Goal: Task Accomplishment & Management: Manage account settings

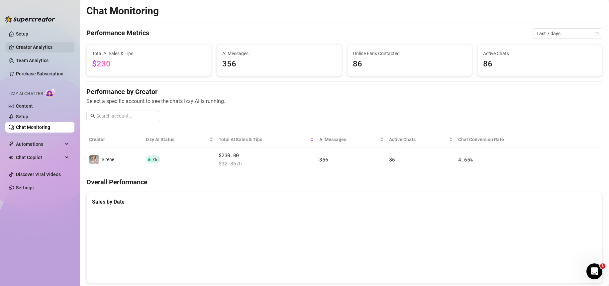
click at [37, 46] on link "Creator Analytics" at bounding box center [42, 47] width 53 height 11
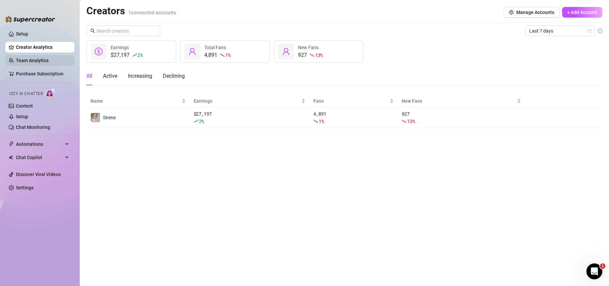
click at [47, 62] on link "Team Analytics" at bounding box center [32, 60] width 33 height 5
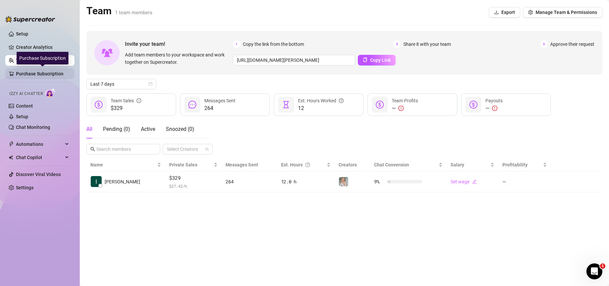
click at [50, 73] on link "Purchase Subscription" at bounding box center [42, 73] width 53 height 11
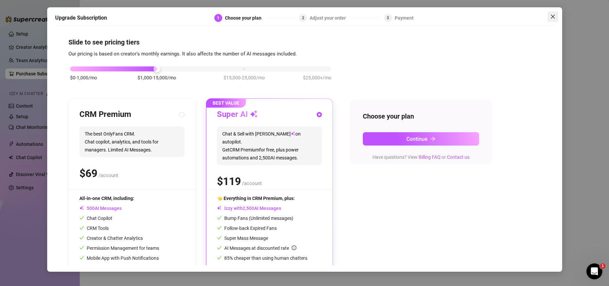
click at [550, 16] on icon "close" at bounding box center [552, 16] width 5 height 5
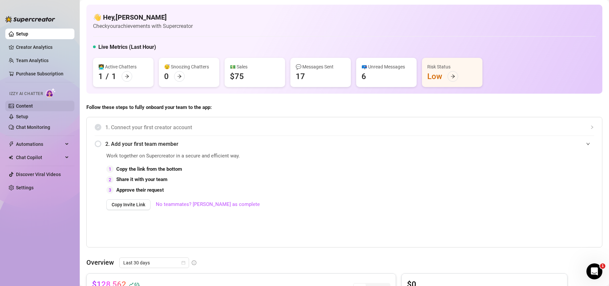
click at [27, 105] on link "Content" at bounding box center [24, 105] width 17 height 5
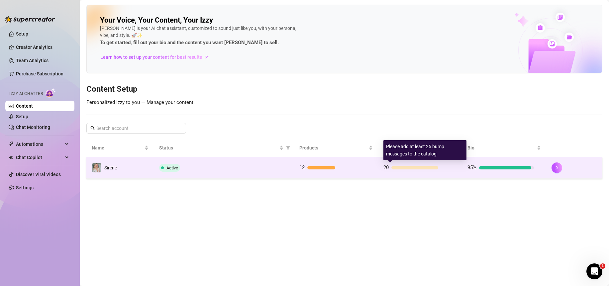
click at [449, 165] on div "20" at bounding box center [416, 168] width 66 height 8
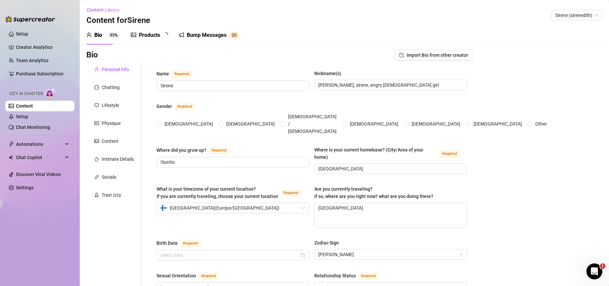
radio input "true"
type input "[DATE]"
click at [156, 39] on div "Products" at bounding box center [149, 35] width 21 height 8
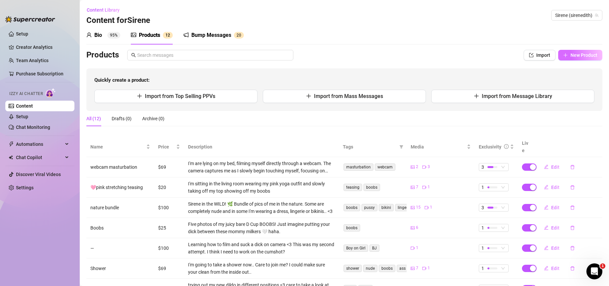
click at [583, 55] on span "New Product" at bounding box center [583, 54] width 27 height 5
type textarea "Type your message here..."
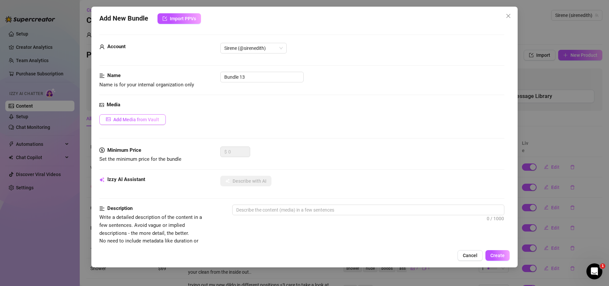
click at [147, 122] on span "Add Media from Vault" at bounding box center [136, 119] width 46 height 5
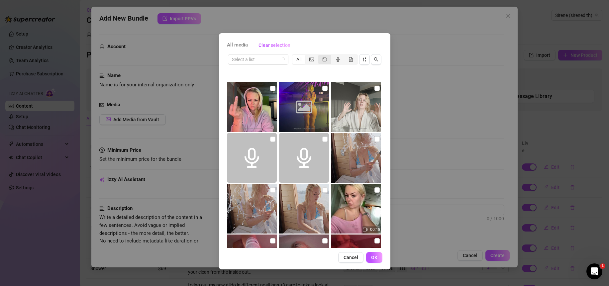
click at [324, 61] on icon "video-camera" at bounding box center [324, 59] width 5 height 5
click at [320, 56] on input "segmented control" at bounding box center [320, 56] width 0 height 0
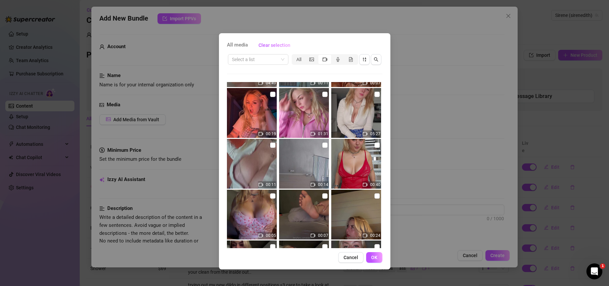
scroll to position [937, 0]
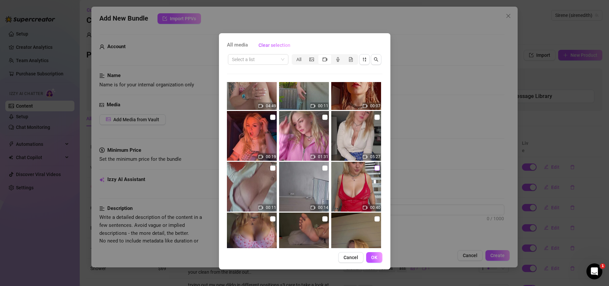
click at [374, 167] on input "checkbox" at bounding box center [376, 167] width 5 height 5
checkbox input "true"
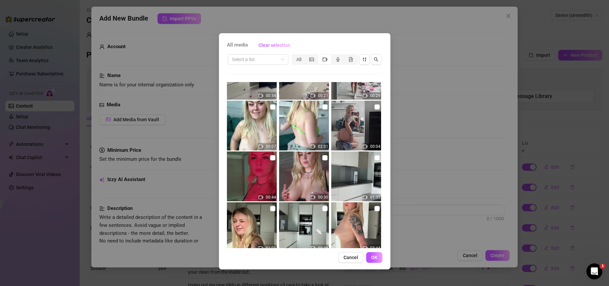
scroll to position [547, 0]
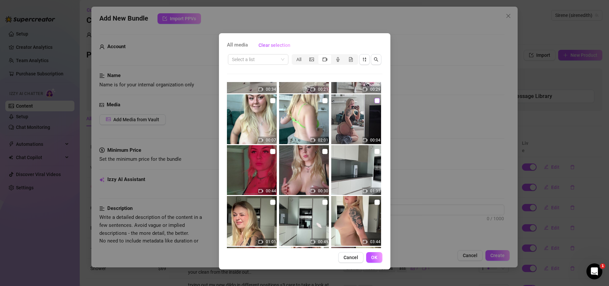
click at [374, 102] on input "checkbox" at bounding box center [376, 100] width 5 height 5
checkbox input "true"
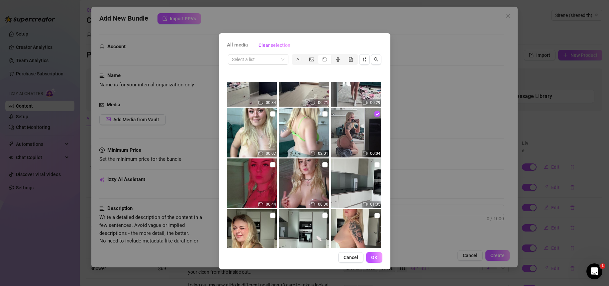
scroll to position [524, 0]
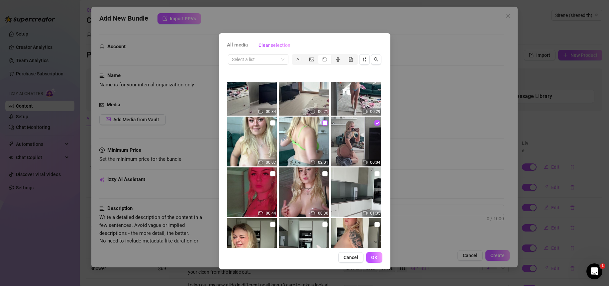
click at [323, 124] on input "checkbox" at bounding box center [324, 122] width 5 height 5
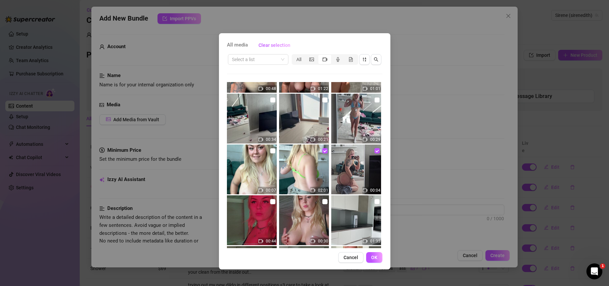
scroll to position [504, 0]
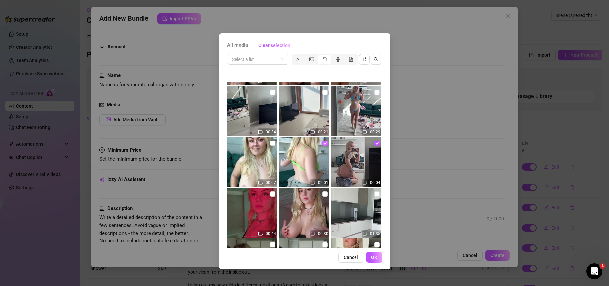
click at [322, 143] on input "checkbox" at bounding box center [324, 142] width 5 height 5
checkbox input "false"
click at [271, 143] on input "checkbox" at bounding box center [272, 142] width 5 height 5
checkbox input "true"
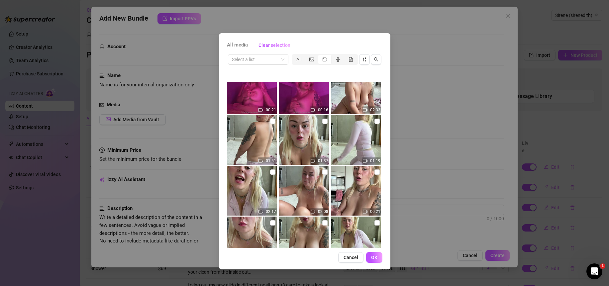
scroll to position [0, 0]
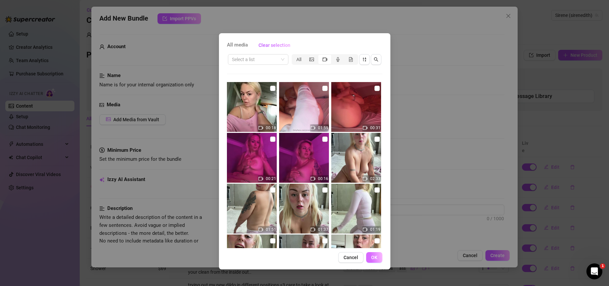
click at [374, 256] on span "OK" at bounding box center [374, 257] width 6 height 5
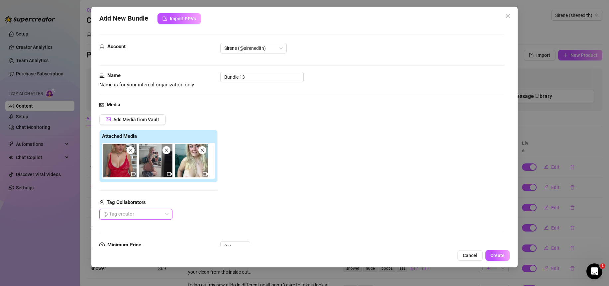
click at [203, 151] on icon "close" at bounding box center [202, 150] width 5 height 5
click at [168, 152] on icon "close" at bounding box center [166, 150] width 5 height 5
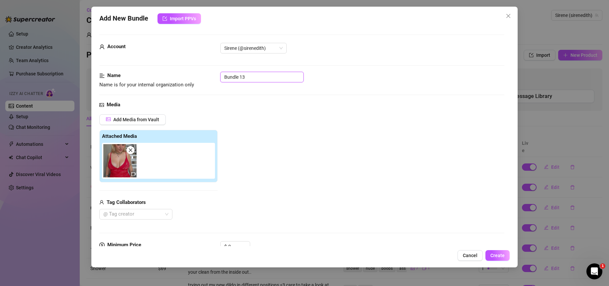
drag, startPoint x: 261, startPoint y: 78, endPoint x: 190, endPoint y: 79, distance: 71.1
click at [190, 79] on div "Name Name is for your internal organization only Bundle 13" at bounding box center [301, 80] width 405 height 17
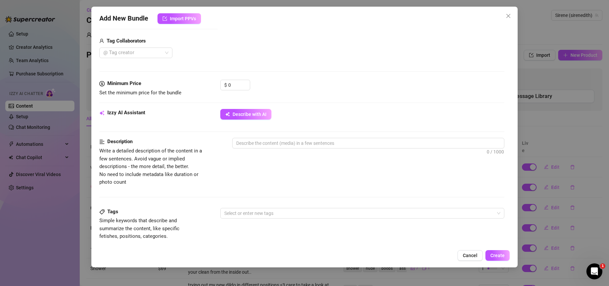
scroll to position [192, 0]
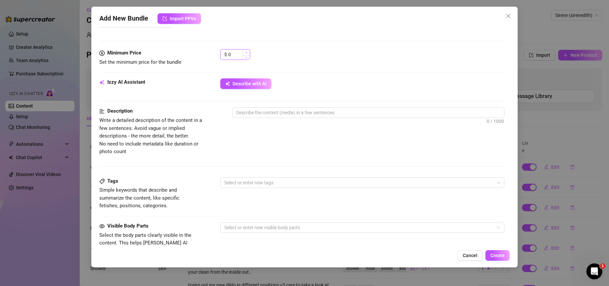
type input "boobs"
drag, startPoint x: 242, startPoint y: 54, endPoint x: 213, endPoint y: 56, distance: 29.6
click at [213, 56] on div "Minimum Price Set the minimum price for the bundle $ 1" at bounding box center [301, 57] width 405 height 17
drag, startPoint x: 231, startPoint y: 55, endPoint x: 217, endPoint y: 55, distance: 14.9
click at [217, 55] on div "Minimum Price Set the minimum price for the bundle $ 1" at bounding box center [301, 57] width 405 height 17
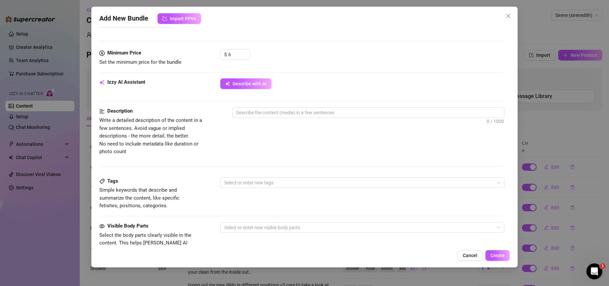
click at [335, 70] on div "Minimum Price Set the minimum price for the bundle $ 6" at bounding box center [301, 63] width 405 height 29
drag, startPoint x: 228, startPoint y: 56, endPoint x: 207, endPoint y: 57, distance: 20.3
click at [207, 57] on div "Minimum Price Set the minimum price for the bundle $ 6" at bounding box center [301, 57] width 405 height 17
type input "8"
click at [349, 65] on div "$ 8" at bounding box center [362, 57] width 284 height 17
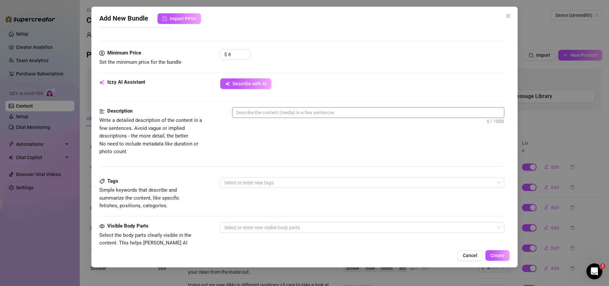
click at [278, 114] on textarea at bounding box center [367, 113] width 271 height 10
type textarea "i"
type textarea "in"
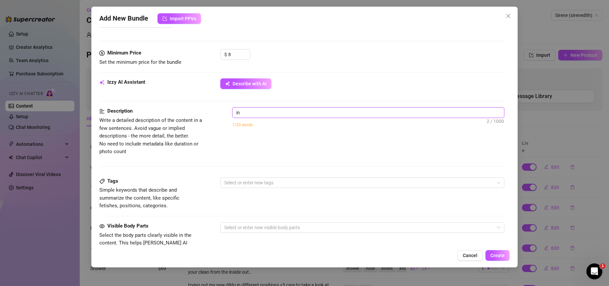
type textarea "in"
type textarea "in t"
type textarea "in th"
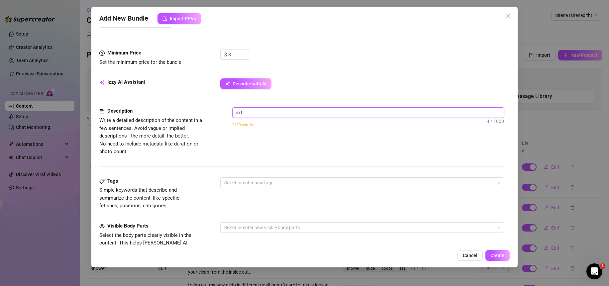
type textarea "in th"
type textarea "in thi"
type textarea "in this"
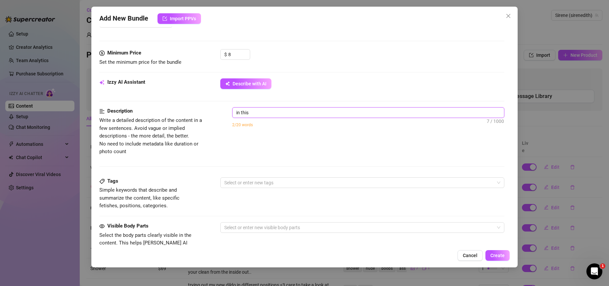
type textarea "in this"
type textarea "in this w"
type textarea "in this wi"
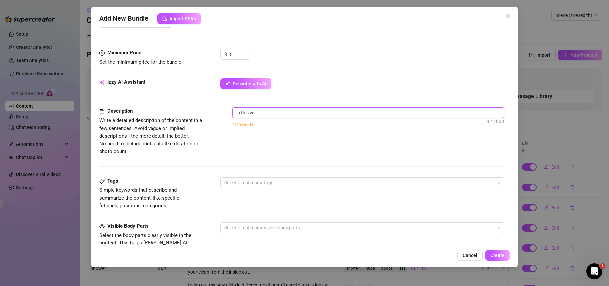
type textarea "in this wi"
type textarea "in this w"
type textarea "in this"
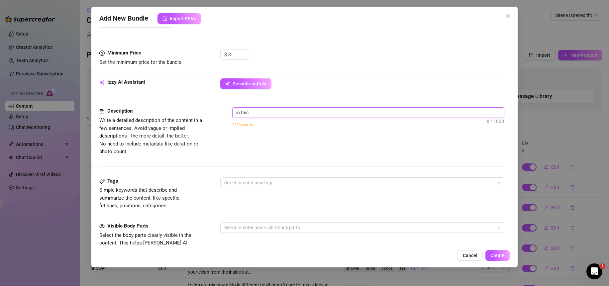
type textarea "in this v"
type textarea "in this vi"
type textarea "in this vid"
type textarea "in this vids"
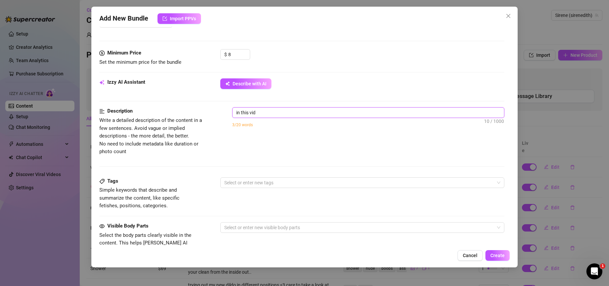
type textarea "in this vids"
type textarea "in this vidse"
type textarea "in this vidseo"
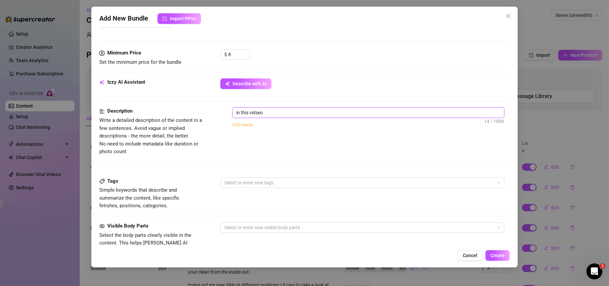
type textarea "in this vidse"
type textarea "in this vids"
type textarea "in this vid"
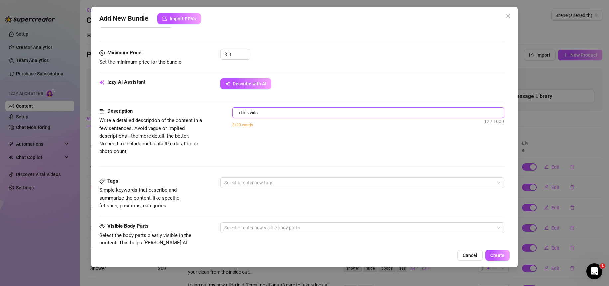
type textarea "in this vid"
type textarea "in this vide"
type textarea "in this video"
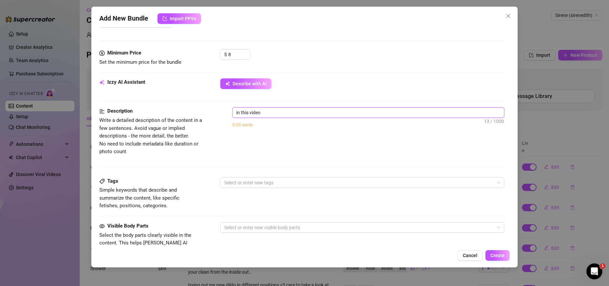
type textarea "in this video"
type textarea "in this video i"
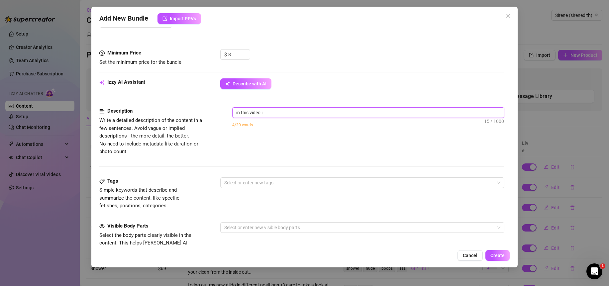
type textarea "in this video i"
type textarea "Describe the content (media) in a few sentences"
type textarea "i"
type textarea "im"
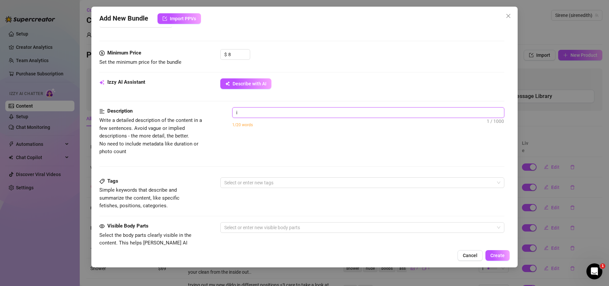
type textarea "im"
type textarea "im w"
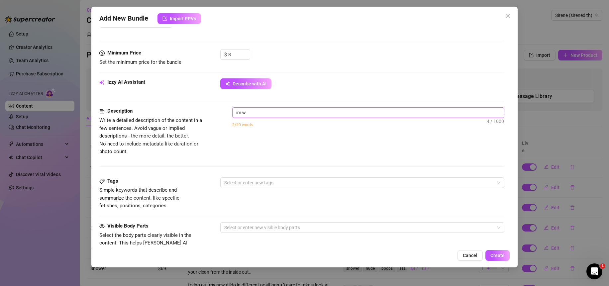
type textarea "im we"
type textarea "im wea"
type textarea "im weat"
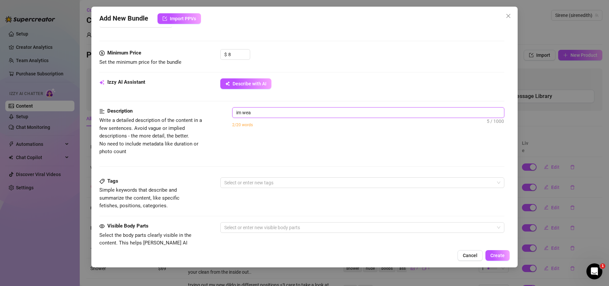
type textarea "im weat"
type textarea "im weati"
type textarea "im weatin"
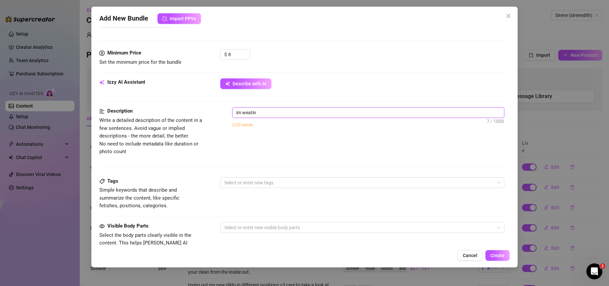
type textarea "im weating"
type textarea "im weating a"
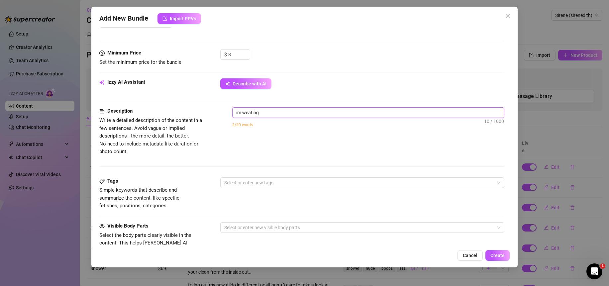
type textarea "im weating a"
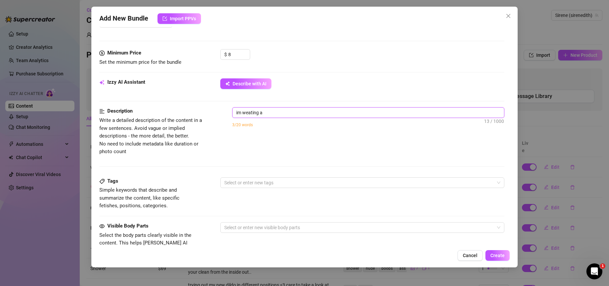
type textarea "im weating"
type textarea "Describe the content (media) in a few sentences"
type textarea "i"
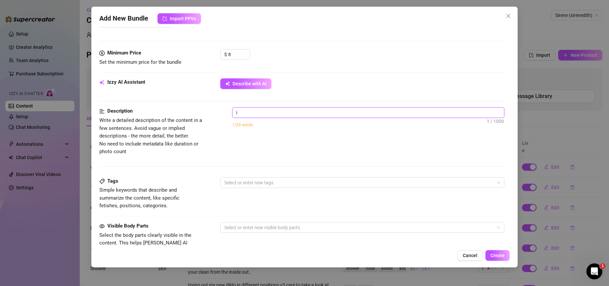
type textarea "im"
type textarea "im w"
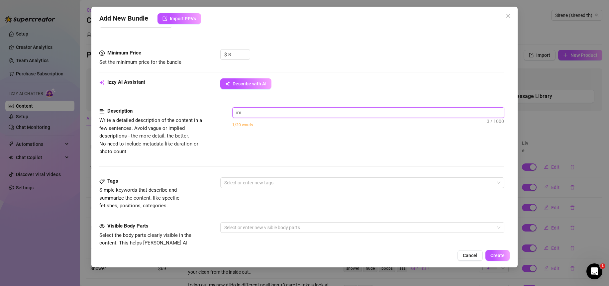
type textarea "im w"
type textarea "im we"
type textarea "im wea"
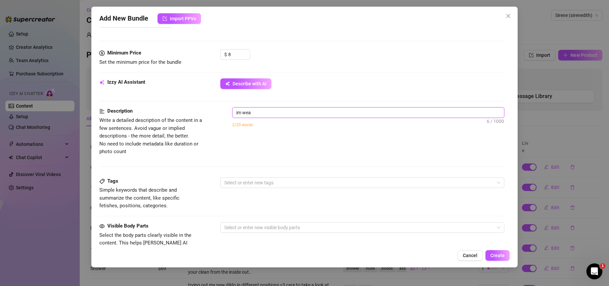
type textarea "im wear"
type textarea "im weari"
type textarea "im wearin"
type textarea "im wearing"
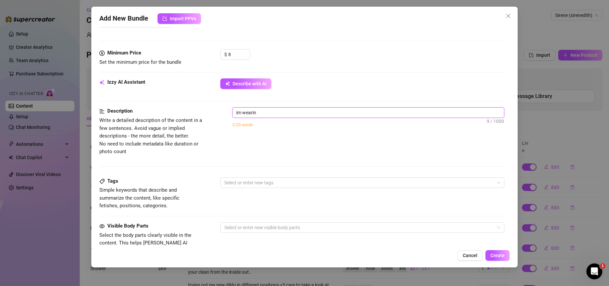
type textarea "im wearing"
type textarea "im wearing a"
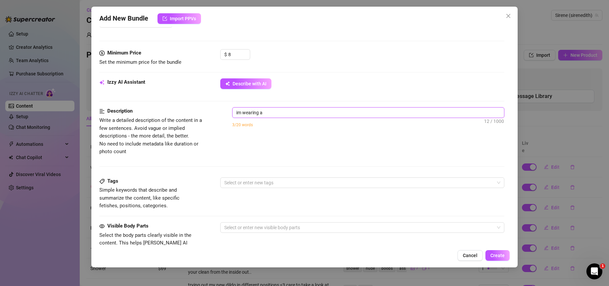
type textarea "im wearing a"
type textarea "im wearing a r"
type textarea "im wearing a re"
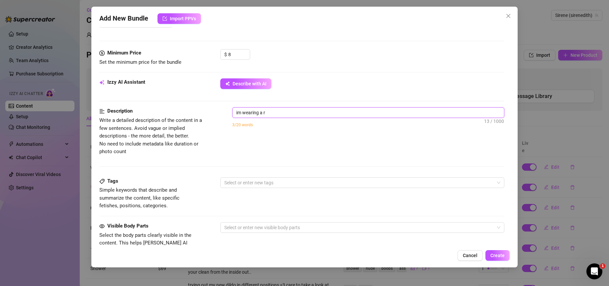
type textarea "im wearing a re"
type textarea "im wearing a red"
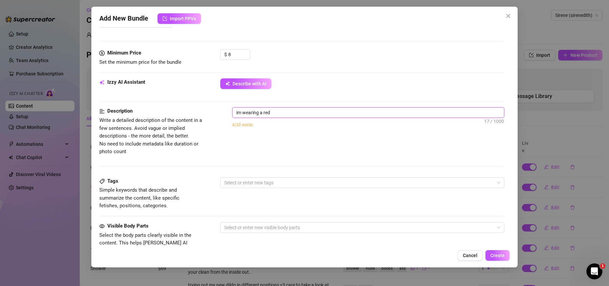
type textarea "im wearing a red b"
type textarea "im wearing a red ba"
type textarea "im wearing a red b"
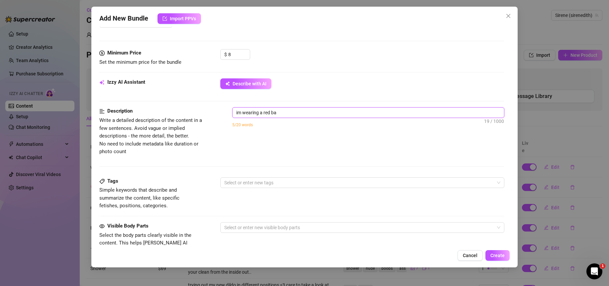
type textarea "im wearing a red b"
type textarea "im wearing a red"
type textarea "im wearing a red l"
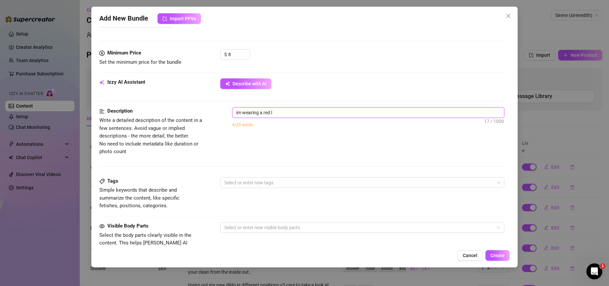
type textarea "im wearing a red li"
type textarea "im wearing a red lin"
type textarea "im wearing a red ling"
type textarea "im wearing a red linge"
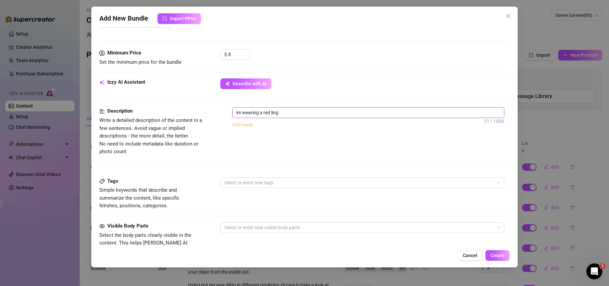
type textarea "im wearing a red linge"
type textarea "im wearing a red linger"
type textarea "im wearing a red lingeri"
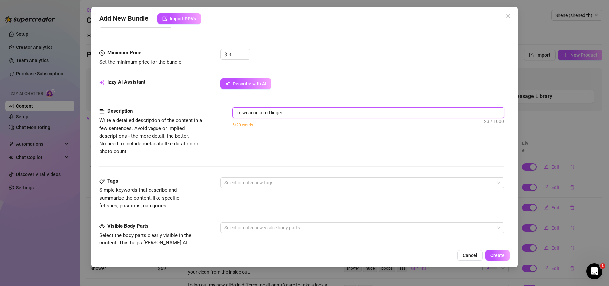
type textarea "im wearing a red lingerie"
type textarea "im wearing a red lingeri"
type textarea "im wearing a red linger"
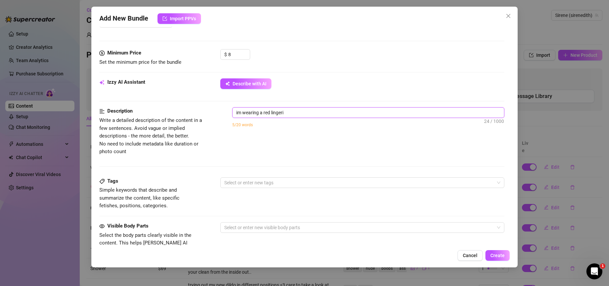
type textarea "im wearing a red linger"
type textarea "im wearing a red linge"
type textarea "im wearing a red ling"
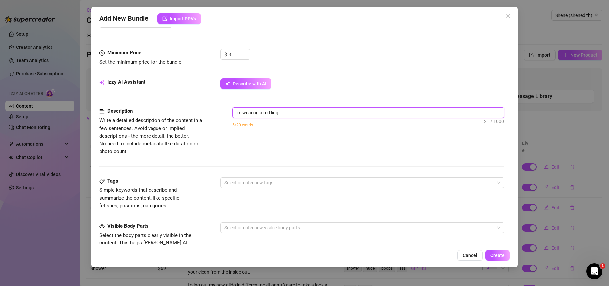
type textarea "im wearing a red lin"
type textarea "im wearing a red li"
type textarea "im wearing a red l"
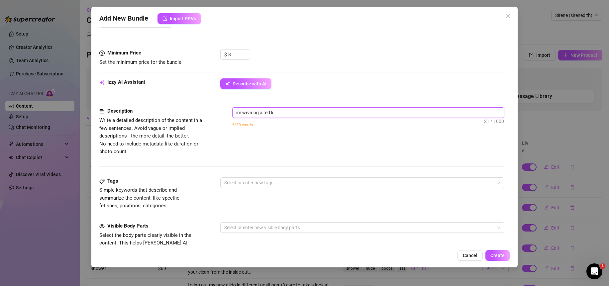
type textarea "im wearing a red l"
type textarea "im wearing a red"
type textarea "im wearing a red l"
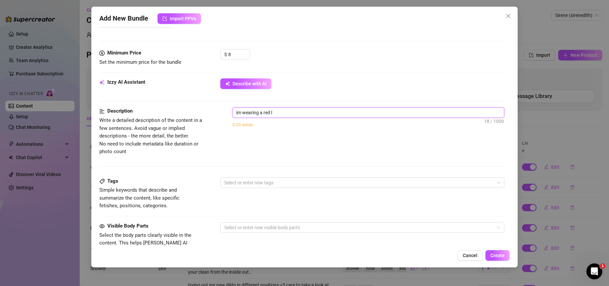
type textarea "im wearing a red la"
type textarea "im wearing a red lac"
type textarea "im wearing a red lace"
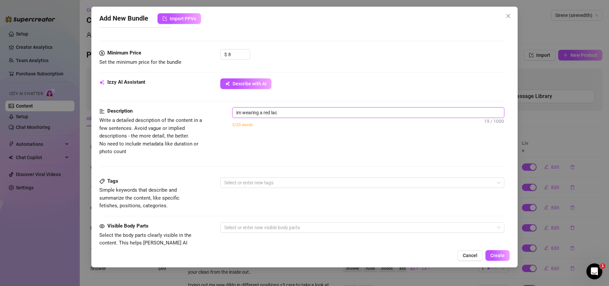
type textarea "im wearing a red lace"
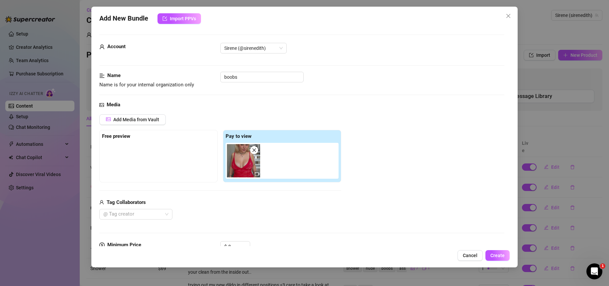
scroll to position [1, 0]
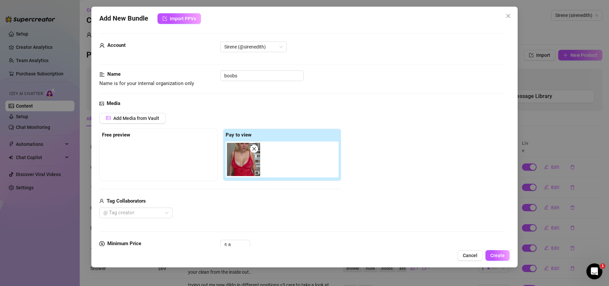
type textarea "im wearing a red lace"
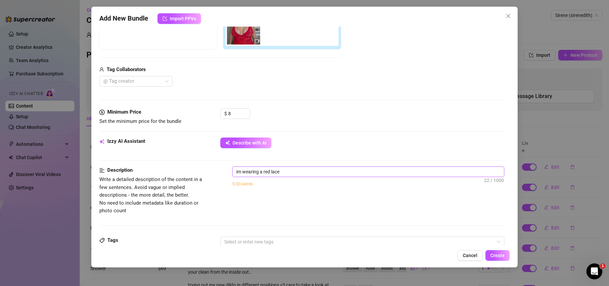
scroll to position [150, 0]
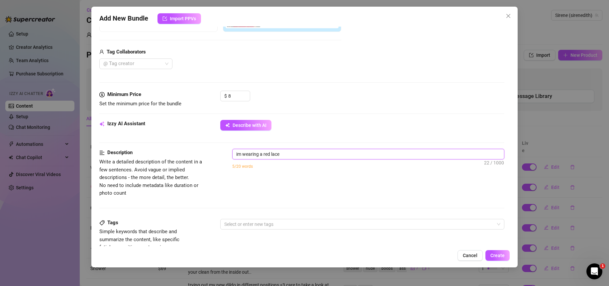
click at [312, 154] on textarea "im wearing a red lace" at bounding box center [367, 154] width 271 height 10
type textarea "im wearing a red lace b"
type textarea "im wearing a red lace bo"
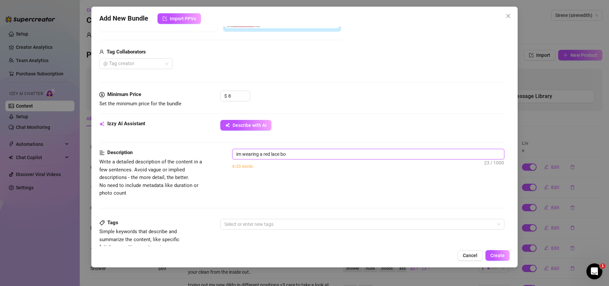
type textarea "im wearing a red lace bod"
type textarea "im wearing a red lace body"
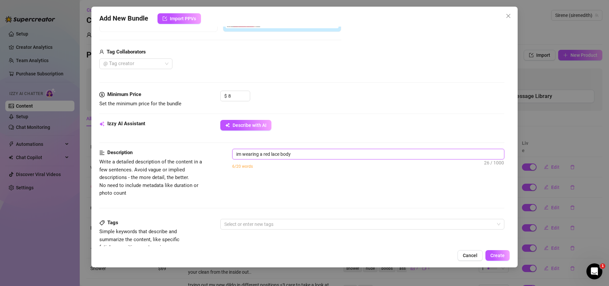
type textarea "im wearing a red lace body"
type textarea "im wearing a red lace body a"
type textarea "im wearing a red lace body an"
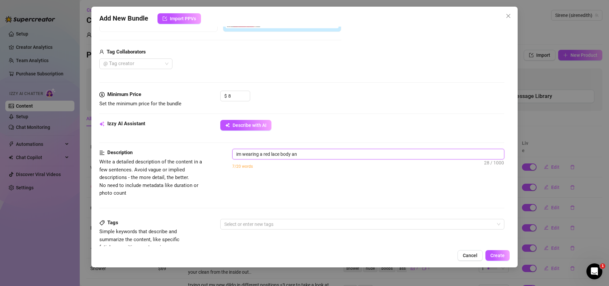
type textarea "im wearing a red lace body and"
type textarea "im wearing a red lace body and t"
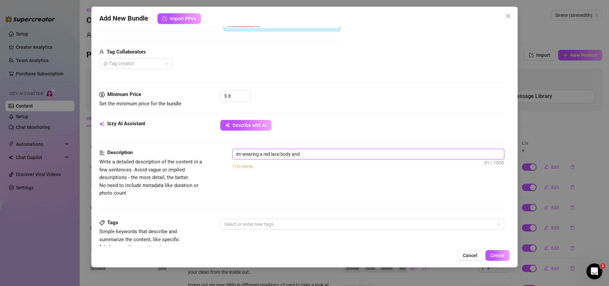
type textarea "im wearing a red lace body and t"
type textarea "im wearing a red lace body and th"
type textarea "im wearing a red lace body and the"
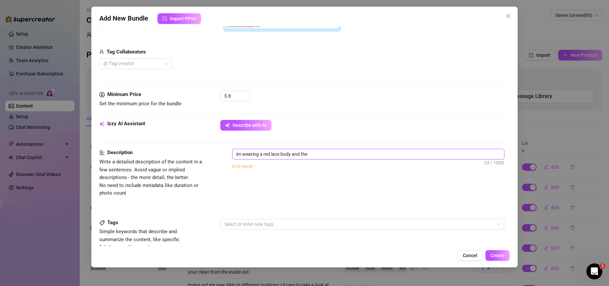
type textarea "im wearing a red lace body and then"
click at [241, 153] on textarea "im wearing a red lace body and then i reveal my big jicy boobs" at bounding box center [367, 154] width 271 height 10
click at [388, 154] on textarea "im sitting on my stairs, wearing a red lace body and then i reveal my big jicy …" at bounding box center [367, 154] width 271 height 10
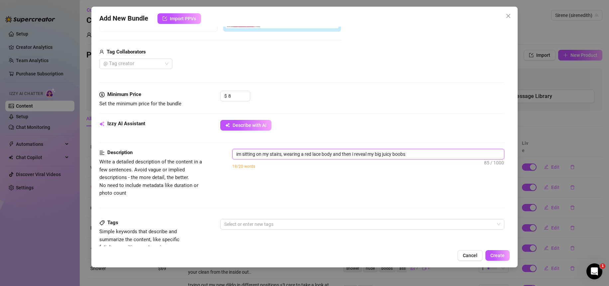
click at [421, 155] on textarea "im sitting on my stairs, wearing a red lace body and then i reveal my big juicy…" at bounding box center [367, 154] width 271 height 10
click at [420, 154] on textarea "im sitting on my stairs, wearing a red lace body and then i reveal my big juicy…" at bounding box center [367, 154] width 271 height 10
drag, startPoint x: 420, startPoint y: 156, endPoint x: 212, endPoint y: 157, distance: 207.9
click at [212, 157] on div "Description Write a detailed description of the content in a few sentences. Avo…" at bounding box center [301, 173] width 405 height 48
drag, startPoint x: 265, startPoint y: 156, endPoint x: 206, endPoint y: 152, distance: 59.6
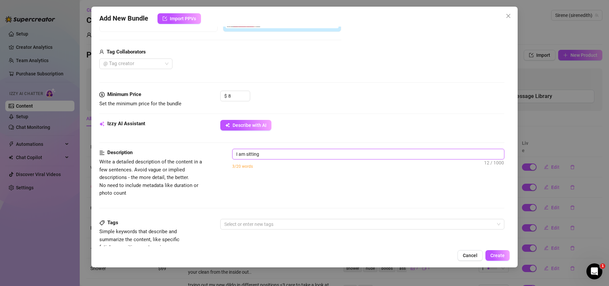
click at [206, 152] on div "Description Write a detailed description of the content in a few sentences. Avo…" at bounding box center [301, 173] width 405 height 48
paste textarea "’m sitting on the steps at my home, wearing a red lace bodysuit, showing you my…"
click at [408, 156] on textarea "I’m sitting on the steps at my home, wearing a red lace bodysuit, showing you m…" at bounding box center [367, 154] width 271 height 10
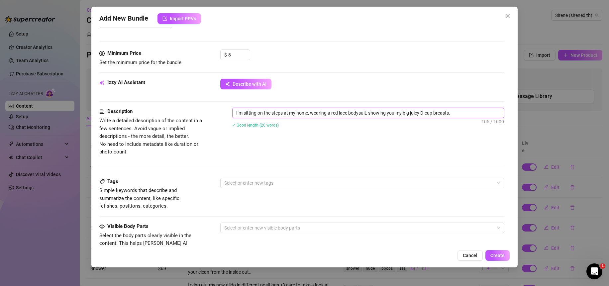
scroll to position [276, 0]
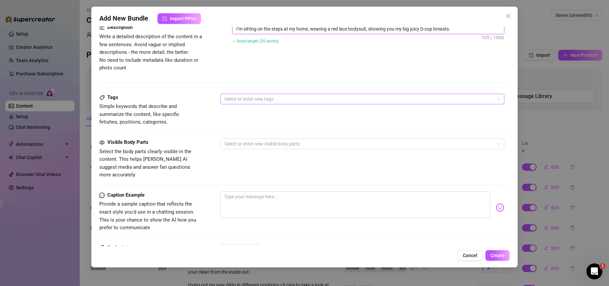
click at [249, 100] on div at bounding box center [359, 98] width 274 height 9
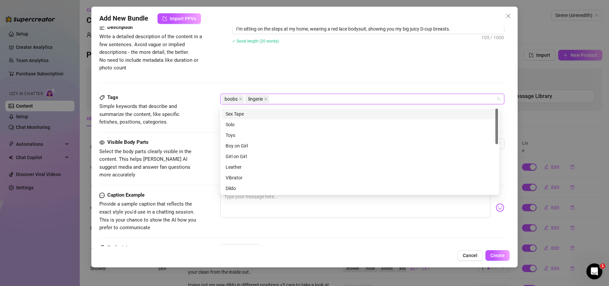
click at [201, 67] on span "Write a detailed description of the content in a few sentences. Avoid vague or …" at bounding box center [155, 52] width 112 height 39
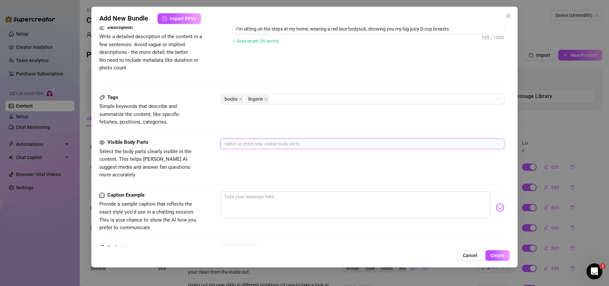
click at [243, 148] on div at bounding box center [359, 143] width 274 height 9
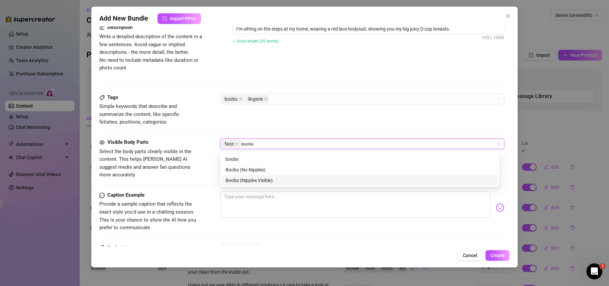
click at [234, 182] on div "Boobs (Nipples Visible)" at bounding box center [360, 180] width 268 height 7
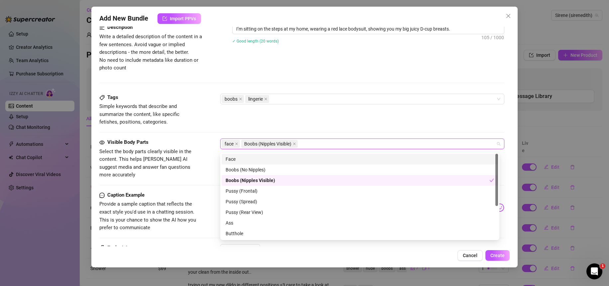
click at [270, 123] on div "Tags Simple keywords that describe and summarize the content, like specific fet…" at bounding box center [301, 110] width 405 height 33
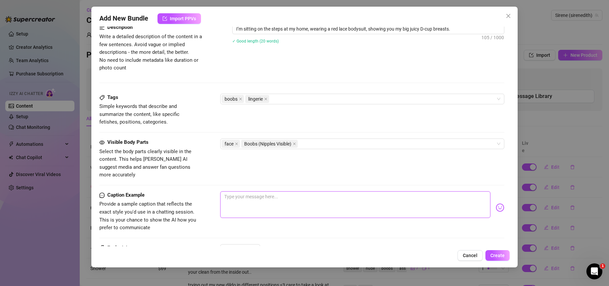
click at [274, 204] on textarea at bounding box center [355, 204] width 270 height 27
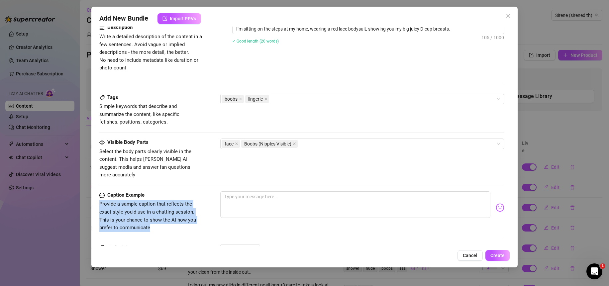
drag, startPoint x: 167, startPoint y: 225, endPoint x: 98, endPoint y: 196, distance: 74.7
click at [98, 196] on div "Add New Bundle Import PPVs Account Sirene (@sirenedith) Name Name is for your i…" at bounding box center [304, 137] width 426 height 261
copy span "Provide a sample caption that reflects the exact style you'd use in a chatting …"
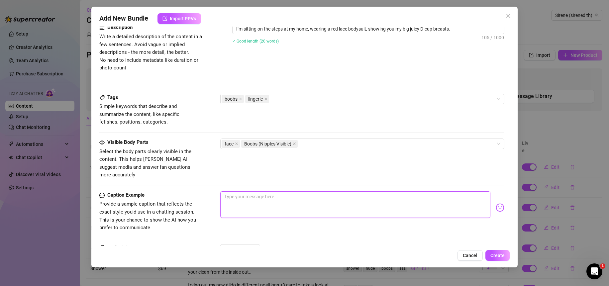
click at [245, 198] on textarea at bounding box center [355, 204] width 270 height 27
paste textarea "Mmm… I’m sitting on the steps at home in my red lace bodysuit, letting these so…"
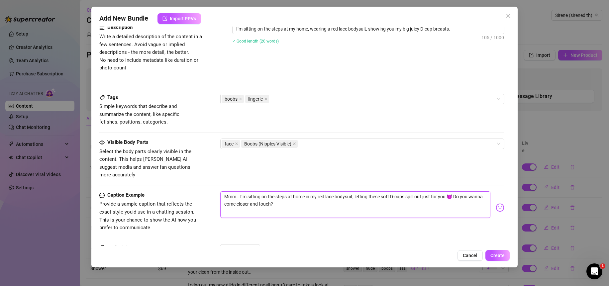
scroll to position [351, 0]
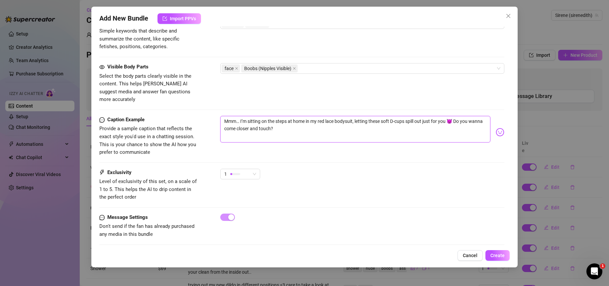
drag, startPoint x: 455, startPoint y: 116, endPoint x: 452, endPoint y: 116, distance: 3.3
click at [452, 116] on textarea "Mmm… I’m sitting on the steps at home in my red lace bodysuit, letting these so…" at bounding box center [355, 129] width 270 height 27
click at [493, 253] on span "Create" at bounding box center [497, 255] width 14 height 5
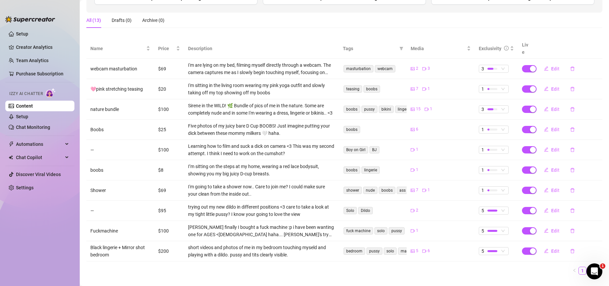
scroll to position [98, 0]
click at [495, 146] on span "1" at bounding box center [493, 149] width 25 height 7
click at [496, 197] on span "5 - Most Exclusive 🔥" at bounding box center [501, 197] width 43 height 7
click at [551, 147] on span "Edit" at bounding box center [555, 149] width 8 height 5
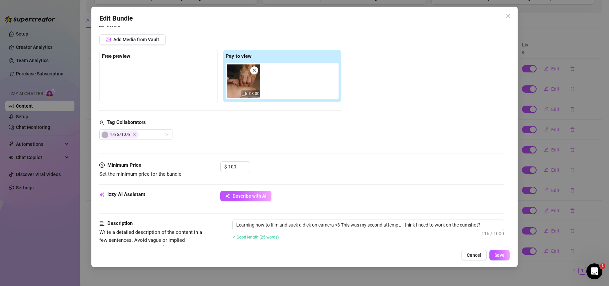
scroll to position [118, 0]
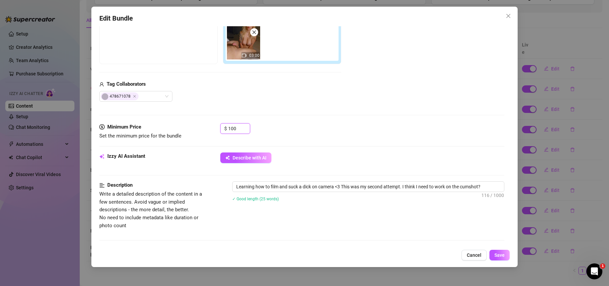
drag, startPoint x: 232, startPoint y: 128, endPoint x: 218, endPoint y: 131, distance: 14.2
click at [218, 131] on div "Minimum Price Set the minimum price for the bundle $ 100" at bounding box center [301, 131] width 405 height 17
click at [494, 257] on span "Save" at bounding box center [499, 254] width 10 height 5
click at [497, 258] on span "Save" at bounding box center [499, 254] width 10 height 5
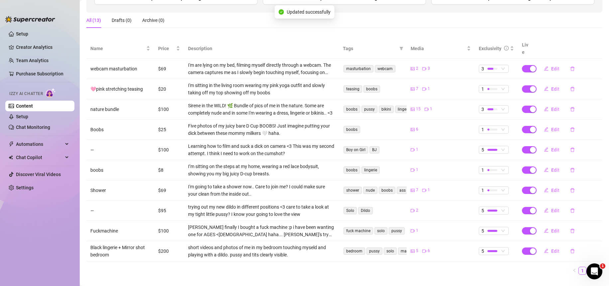
click at [48, 220] on ul "Setup Creator Analytics Team Analytics Purchase Subscription Izzy AI Chatter Co…" at bounding box center [39, 151] width 69 height 251
click at [23, 33] on link "Setup" at bounding box center [22, 33] width 12 height 5
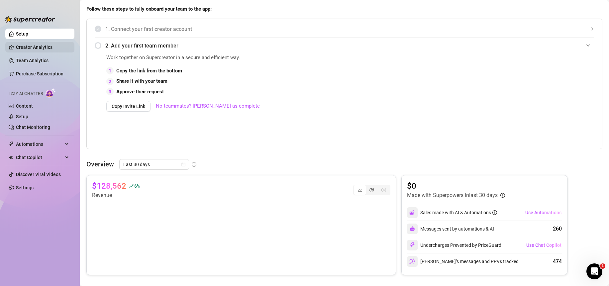
click at [29, 47] on link "Creator Analytics" at bounding box center [42, 47] width 53 height 11
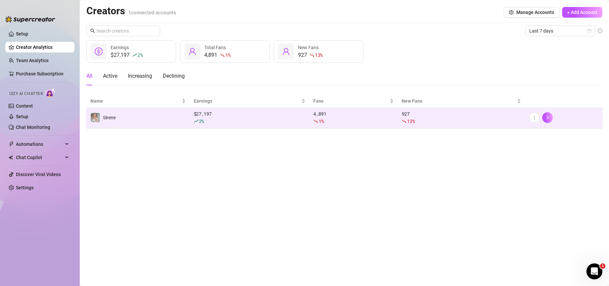
click at [245, 111] on div "$ 27,197 2 %" at bounding box center [250, 117] width 112 height 15
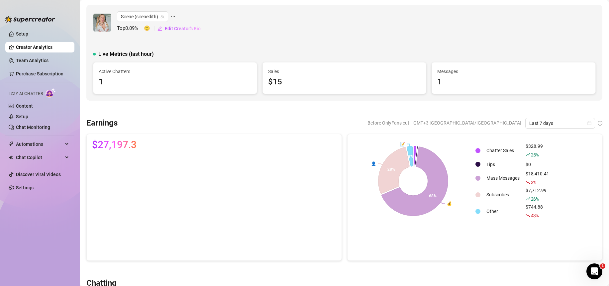
click at [161, 86] on div "1" at bounding box center [175, 82] width 153 height 13
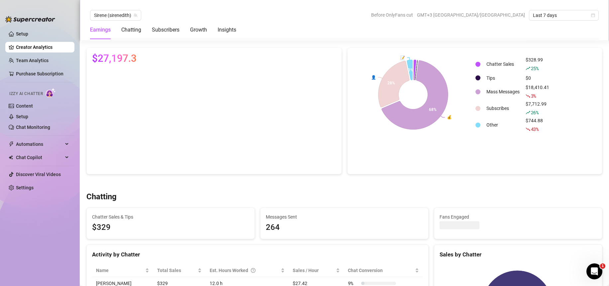
scroll to position [147, 0]
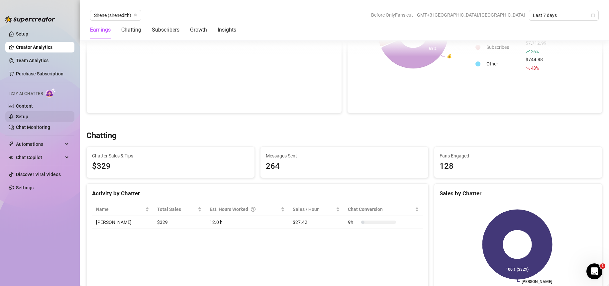
click at [26, 118] on link "Setup" at bounding box center [22, 116] width 12 height 5
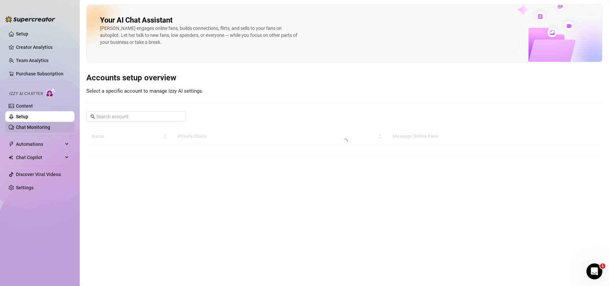
click at [36, 130] on link "Chat Monitoring" at bounding box center [33, 127] width 34 height 5
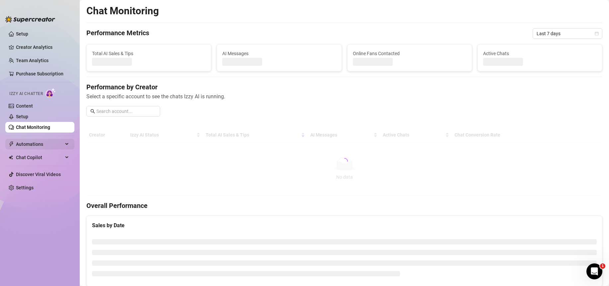
click at [59, 144] on span "Automations" at bounding box center [39, 144] width 47 height 11
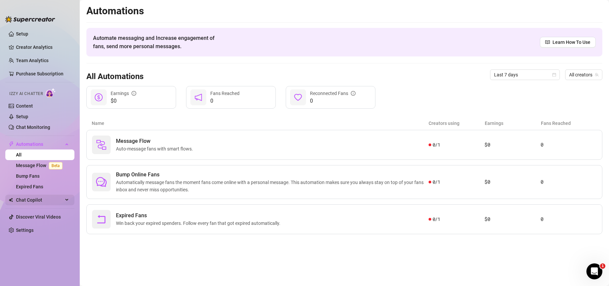
click at [62, 201] on span "Chat Copilot" at bounding box center [39, 200] width 47 height 11
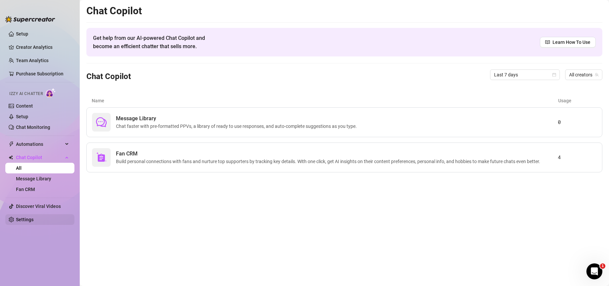
click at [16, 218] on link "Settings" at bounding box center [25, 219] width 18 height 5
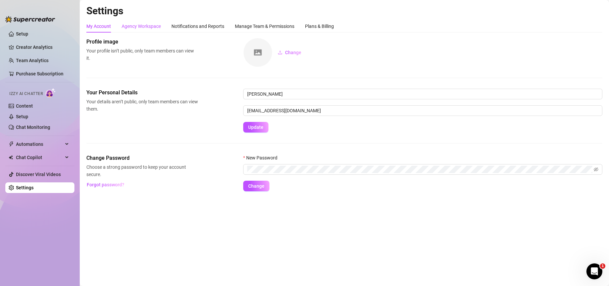
click at [127, 28] on div "Agency Workspace" at bounding box center [141, 26] width 39 height 7
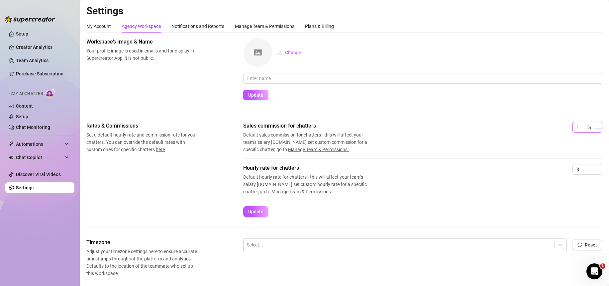
click at [595, 125] on span "Increase Value" at bounding box center [598, 125] width 7 height 6
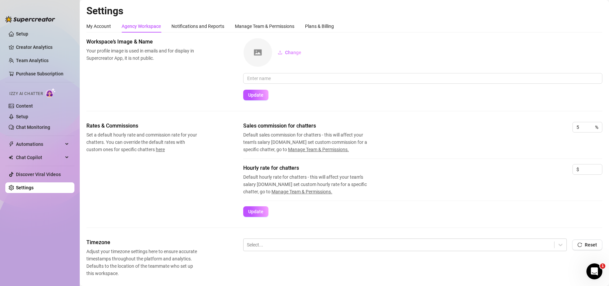
click at [483, 142] on div "Sales commission for chatters Default sales commission for chatters - this will…" at bounding box center [422, 137] width 359 height 31
click at [585, 168] on input at bounding box center [591, 169] width 22 height 10
click at [253, 212] on span "Update" at bounding box center [255, 211] width 15 height 5
click at [182, 191] on div "Rates & Commissions Set a default hourly rate and commission rate for your chat…" at bounding box center [344, 169] width 516 height 95
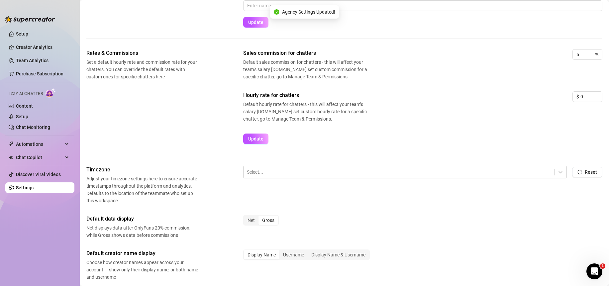
scroll to position [157, 0]
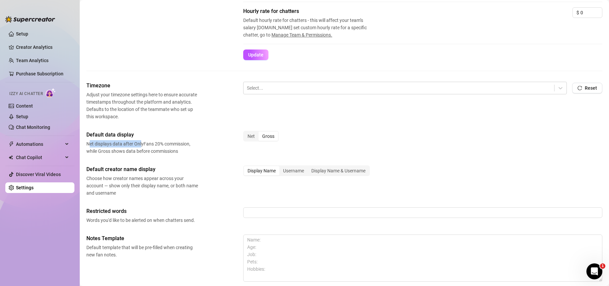
drag, startPoint x: 88, startPoint y: 145, endPoint x: 142, endPoint y: 144, distance: 53.8
click at [142, 144] on span "Net displays data after OnlyFans 20% commission, while Gross shows data before …" at bounding box center [142, 147] width 112 height 15
click at [249, 137] on div "Net" at bounding box center [251, 136] width 15 height 9
click at [245, 133] on input "Net" at bounding box center [245, 133] width 0 height 0
click at [224, 141] on div "Default data display Net displays data after OnlyFans 20% commission, while Gro…" at bounding box center [344, 143] width 516 height 24
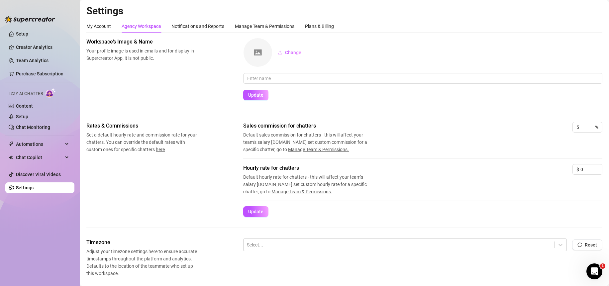
scroll to position [1, 0]
click at [292, 51] on span "Change" at bounding box center [293, 51] width 16 height 5
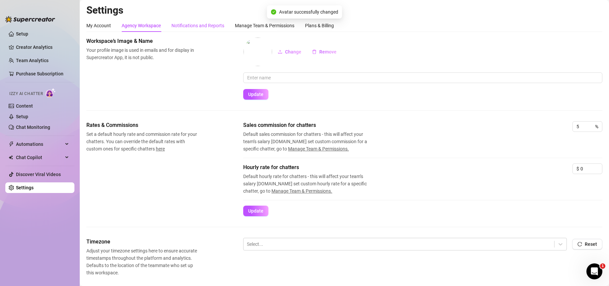
click at [202, 24] on div "Notifications and Reports" at bounding box center [197, 25] width 53 height 7
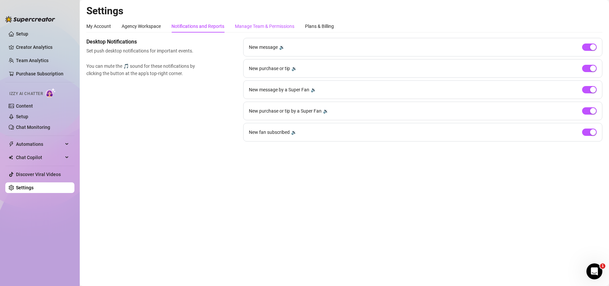
click at [255, 28] on div "Manage Team & Permissions" at bounding box center [264, 26] width 59 height 7
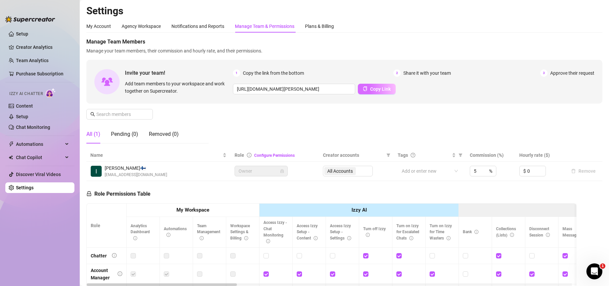
click at [372, 89] on span "Copy Link" at bounding box center [380, 88] width 21 height 5
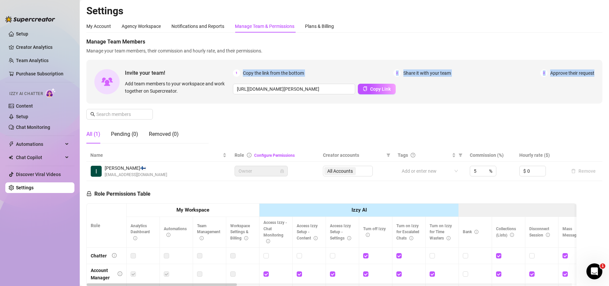
drag, startPoint x: 239, startPoint y: 72, endPoint x: 590, endPoint y: 73, distance: 350.7
click at [590, 73] on div "Invite your team! Add team members to your workspace and work together on Super…" at bounding box center [344, 82] width 516 height 44
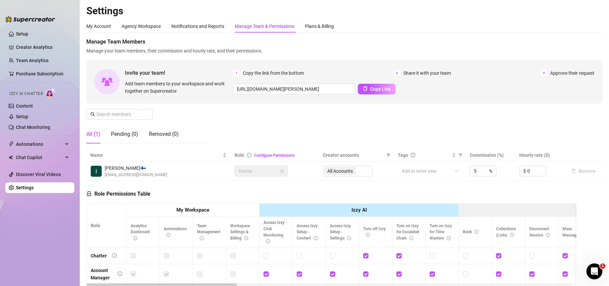
click at [553, 111] on div "Manage Team Members Manage your team members, their commission and hourly rate,…" at bounding box center [344, 93] width 516 height 111
click at [374, 91] on span "Copy Link" at bounding box center [380, 88] width 21 height 5
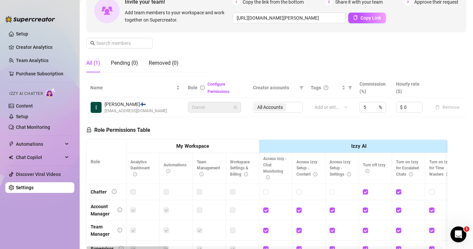
scroll to position [75, 0]
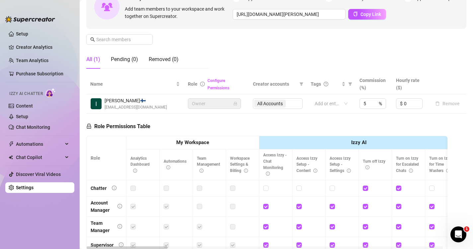
click at [213, 81] on link "Configure Permissions" at bounding box center [219, 84] width 22 height 12
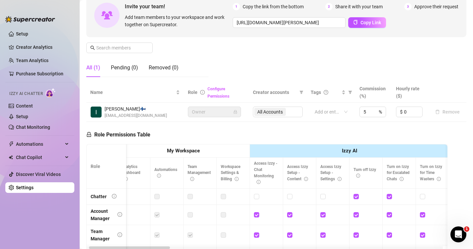
scroll to position [0, 10]
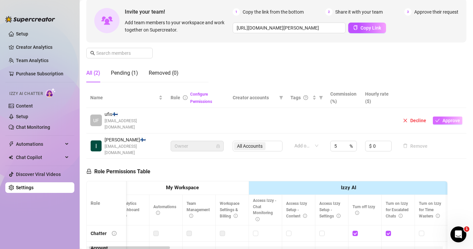
click at [443, 118] on span "Approve" at bounding box center [452, 120] width 18 height 5
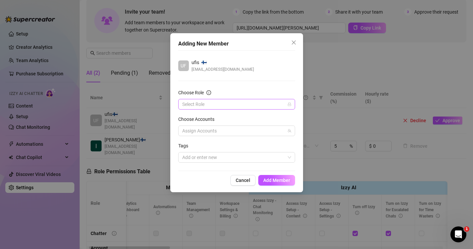
click at [237, 109] on input "Choose Role" at bounding box center [233, 104] width 103 height 10
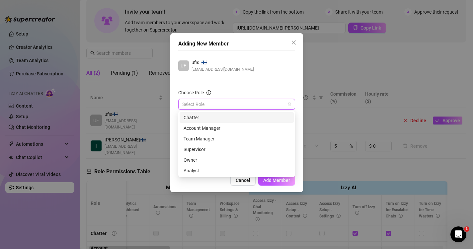
click at [226, 117] on div "Chatter" at bounding box center [237, 117] width 106 height 7
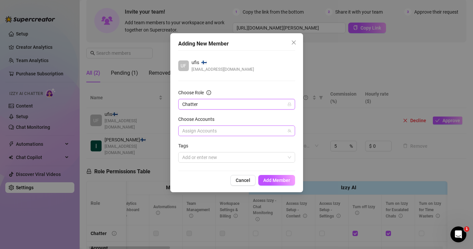
click at [233, 128] on div at bounding box center [233, 130] width 107 height 9
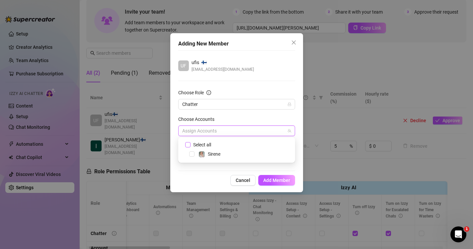
click at [190, 145] on input "Select all" at bounding box center [187, 144] width 5 height 5
click at [206, 179] on div "Cancel Add Member" at bounding box center [236, 180] width 117 height 11
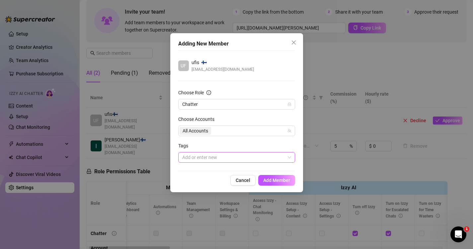
click at [220, 158] on div at bounding box center [233, 157] width 107 height 9
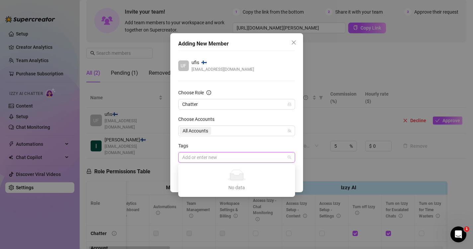
click at [229, 145] on div "Tags" at bounding box center [236, 147] width 117 height 10
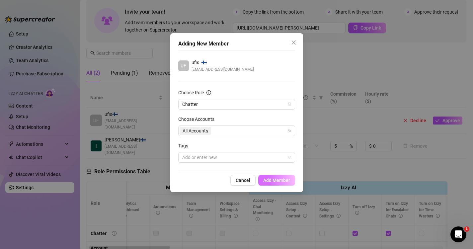
click at [272, 181] on span "Add Member" at bounding box center [276, 180] width 27 height 5
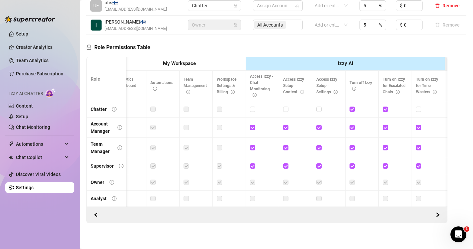
scroll to position [0, 0]
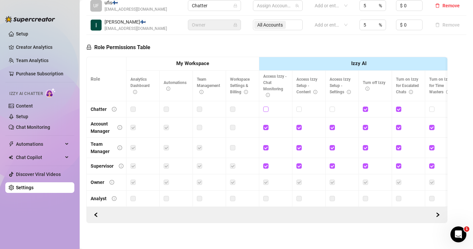
click at [266, 110] on input "checkbox" at bounding box center [265, 109] width 5 height 5
click at [299, 108] on input "checkbox" at bounding box center [299, 109] width 5 height 5
click at [331, 108] on input "checkbox" at bounding box center [332, 109] width 5 height 5
click at [299, 109] on input "checkbox" at bounding box center [299, 109] width 5 height 5
click at [333, 108] on input "checkbox" at bounding box center [332, 109] width 5 height 5
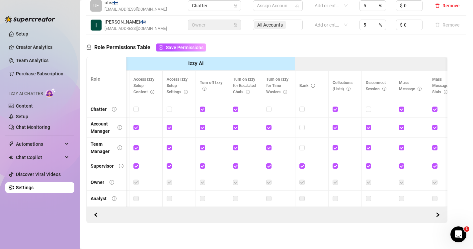
scroll to position [0, 166]
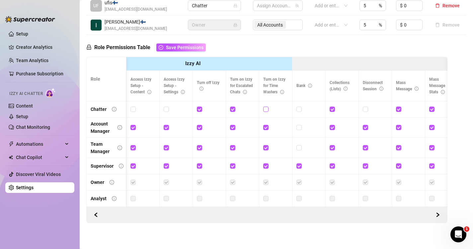
click at [266, 111] on input "checkbox" at bounding box center [265, 109] width 5 height 5
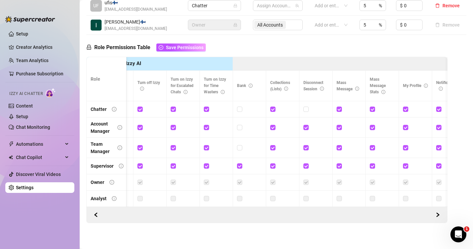
scroll to position [0, 0]
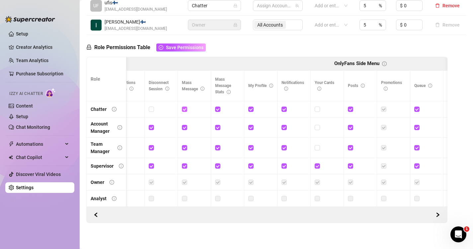
click at [185, 110] on input "checkbox" at bounding box center [184, 109] width 5 height 5
click at [217, 111] on input "checkbox" at bounding box center [217, 109] width 5 height 5
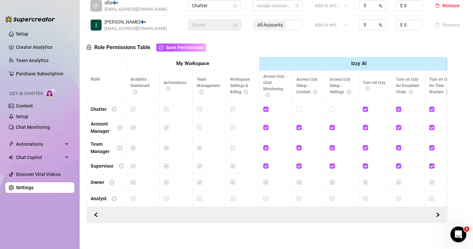
click at [159, 8] on div "UF ufis 🇫🇮 [EMAIL_ADDRESS][DOMAIN_NAME]" at bounding box center [135, 6] width 90 height 14
click at [169, 3] on div "UF ufis 🇫🇮 [EMAIL_ADDRESS][DOMAIN_NAME]" at bounding box center [135, 6] width 90 height 14
click at [167, 7] on div "UF ufis 🇫🇮 [EMAIL_ADDRESS][DOMAIN_NAME]" at bounding box center [135, 6] width 90 height 14
click at [31, 159] on span "Chat Copilot" at bounding box center [39, 157] width 47 height 11
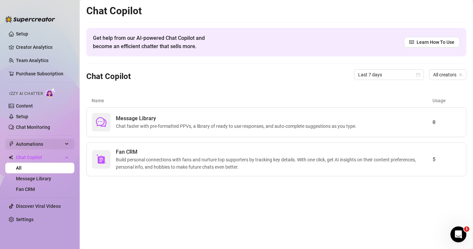
click at [40, 142] on span "Automations" at bounding box center [39, 144] width 47 height 11
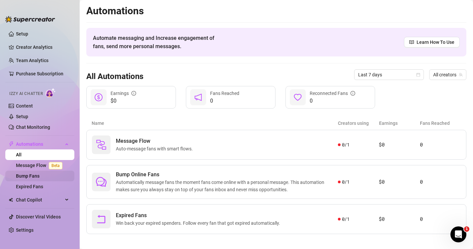
click at [32, 176] on link "Bump Fans" at bounding box center [28, 175] width 24 height 5
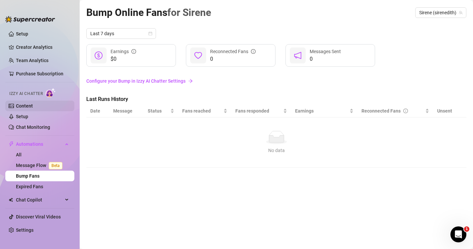
click at [33, 105] on link "Content" at bounding box center [24, 105] width 17 height 5
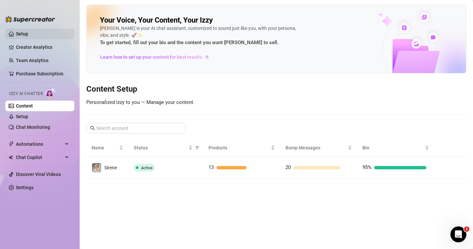
click at [23, 33] on link "Setup" at bounding box center [22, 33] width 12 height 5
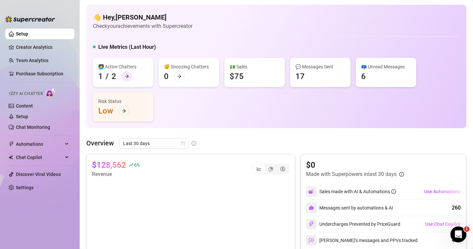
click at [126, 76] on icon "arrow-right" at bounding box center [127, 76] width 5 height 5
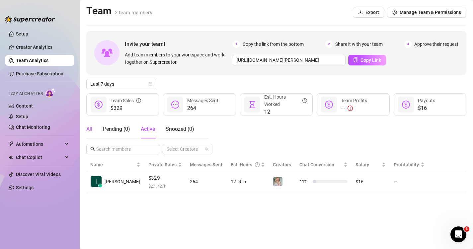
click at [92, 127] on div "All" at bounding box center [89, 129] width 6 height 8
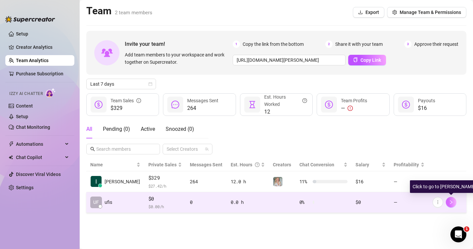
click at [452, 202] on icon "right" at bounding box center [451, 202] width 5 height 5
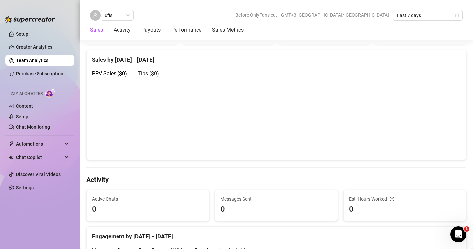
scroll to position [119, 0]
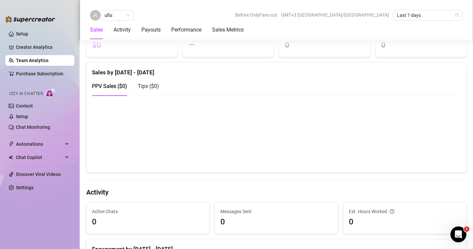
click at [37, 58] on link "Team Analytics" at bounding box center [32, 60] width 33 height 5
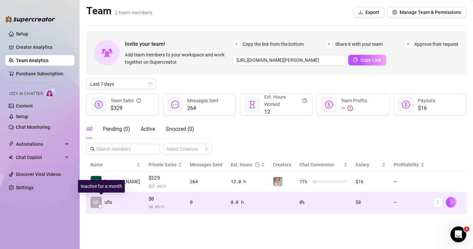
click at [102, 207] on div at bounding box center [100, 207] width 4 height 4
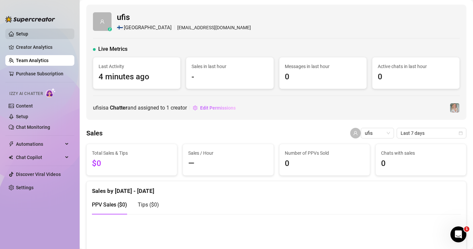
click at [23, 35] on link "Setup" at bounding box center [22, 33] width 12 height 5
